Goal: Navigation & Orientation: Find specific page/section

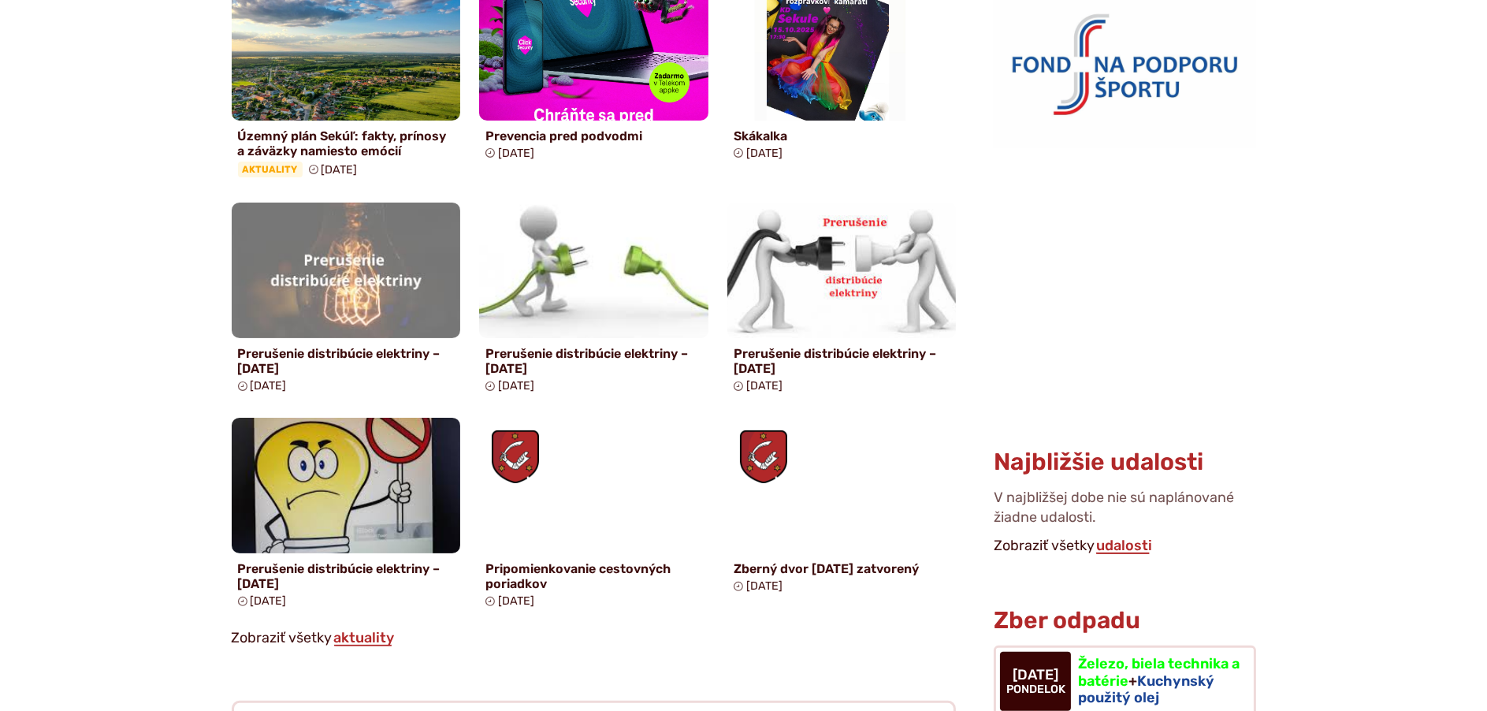
scroll to position [1182, 0]
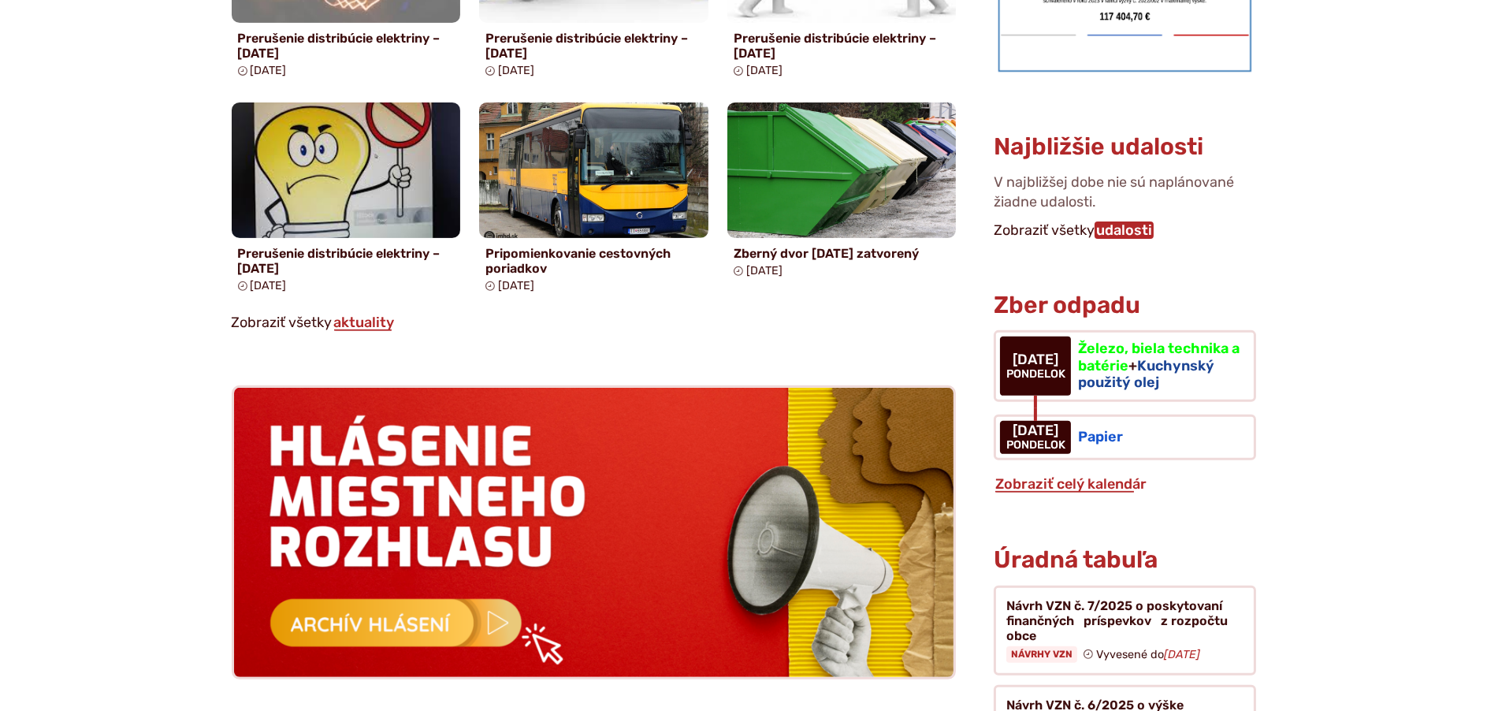
click at [1126, 221] on link "udalosti" at bounding box center [1124, 229] width 59 height 17
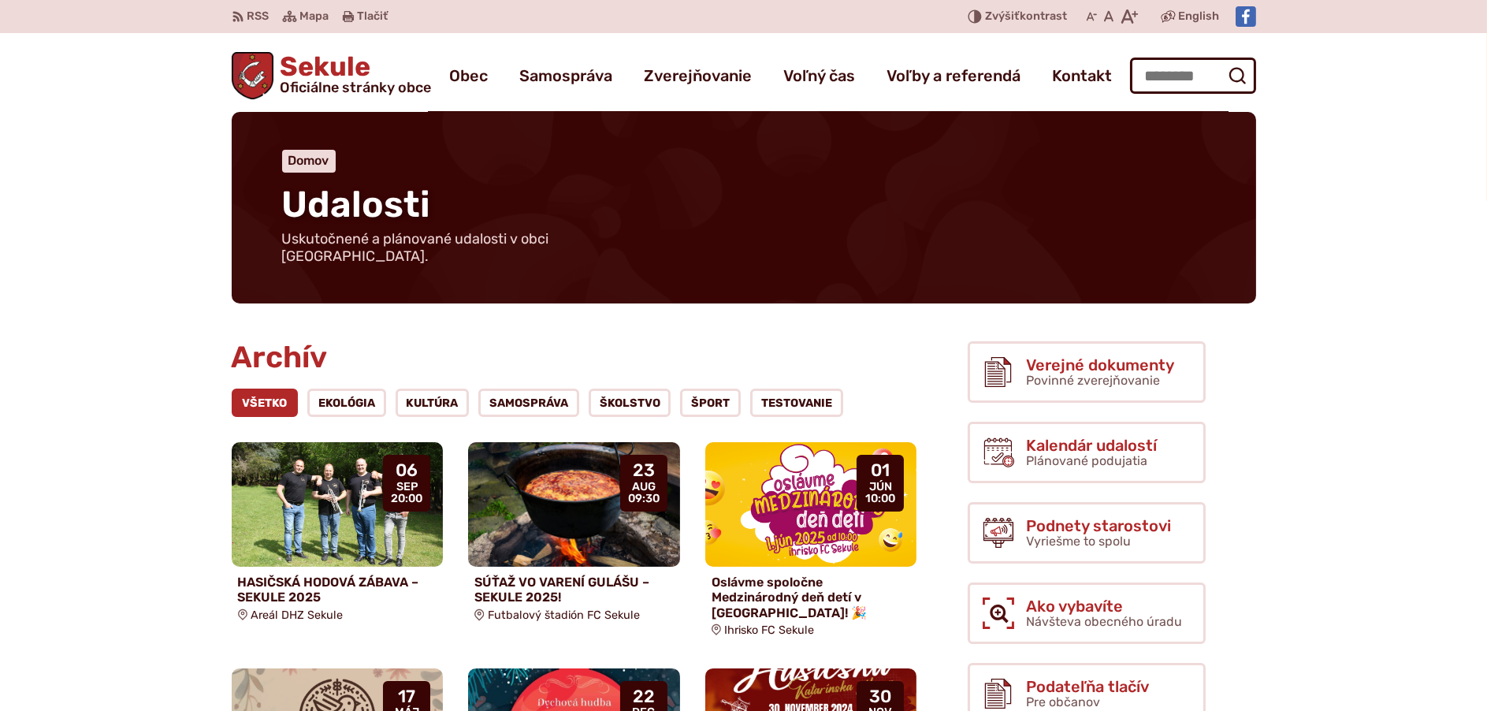
click at [312, 75] on span "Sekule Oficiálne stránky obce" at bounding box center [352, 74] width 158 height 41
